Goal: Task Accomplishment & Management: Manage account settings

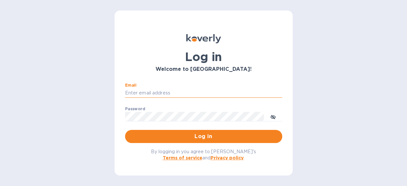
click at [148, 92] on input "Email" at bounding box center [203, 93] width 157 height 10
type input "len.broqueza@awaship.com"
click at [146, 110] on div "Password ​" at bounding box center [203, 118] width 157 height 24
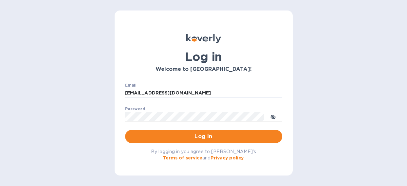
click at [272, 118] on icon "toggle password visibility" at bounding box center [273, 116] width 5 height 3
click at [125, 130] on button "Log in" at bounding box center [203, 136] width 157 height 13
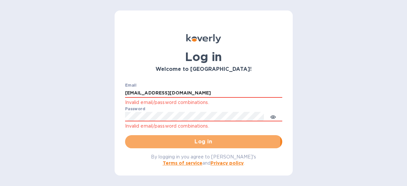
click at [189, 140] on span "Log in" at bounding box center [203, 142] width 147 height 8
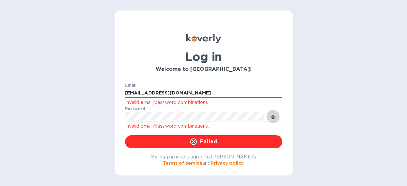
click at [273, 115] on icon "toggle password visibility" at bounding box center [273, 116] width 5 height 5
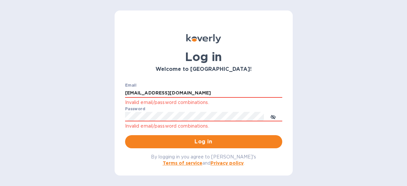
drag, startPoint x: 330, startPoint y: 0, endPoint x: 143, endPoint y: 1, distance: 186.3
click at [137, 16] on div "Log in Welcome to Koverly! Email len.broqueza@awaship.com Invalid email/passwor…" at bounding box center [204, 92] width 178 height 165
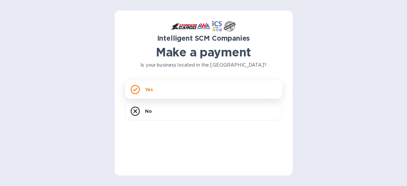
click at [148, 90] on p "Yes" at bounding box center [149, 89] width 8 height 7
